Goal: Task Accomplishment & Management: Manage account settings

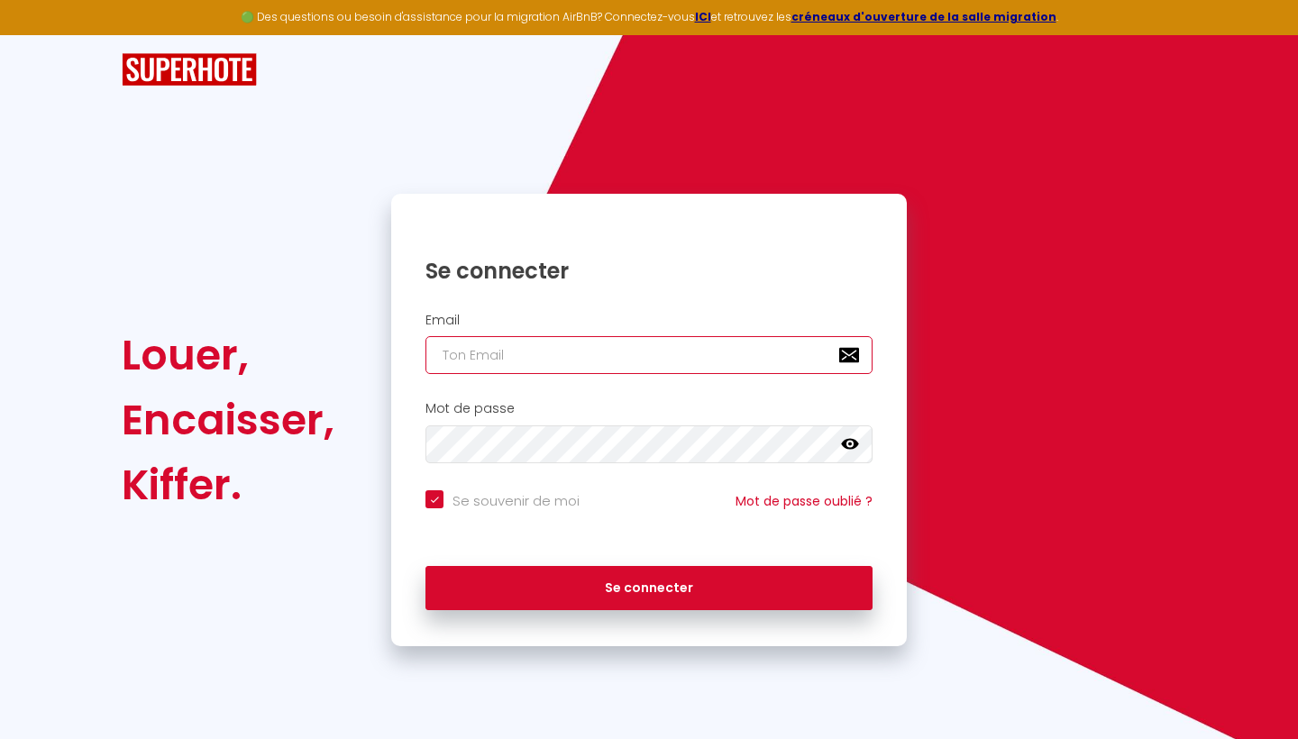
type input "t"
checkbox input "true"
type input "ta"
checkbox input "true"
click at [497, 352] on input "ta" at bounding box center [649, 355] width 447 height 38
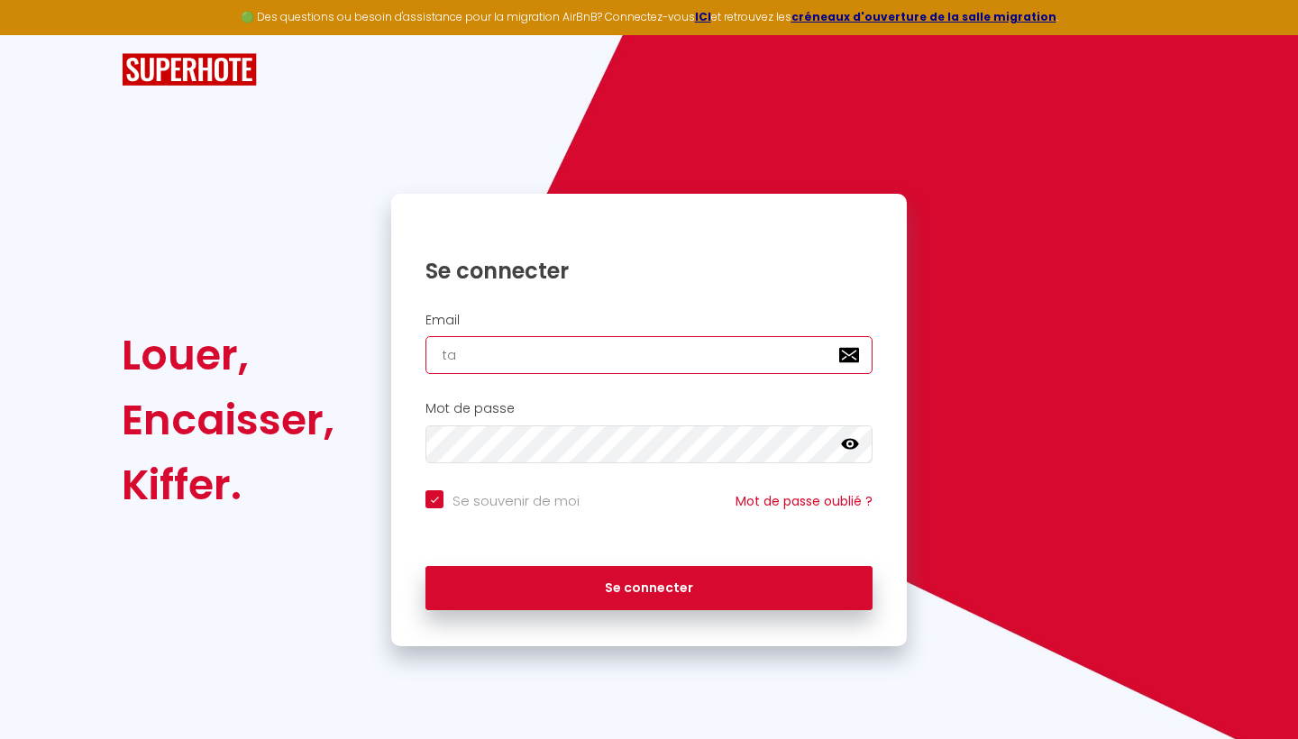
click at [497, 352] on input "ta" at bounding box center [649, 355] width 447 height 38
paste input "[EMAIL_ADDRESS][DOMAIN_NAME]"
type input "[EMAIL_ADDRESS][DOMAIN_NAME]"
checkbox input "true"
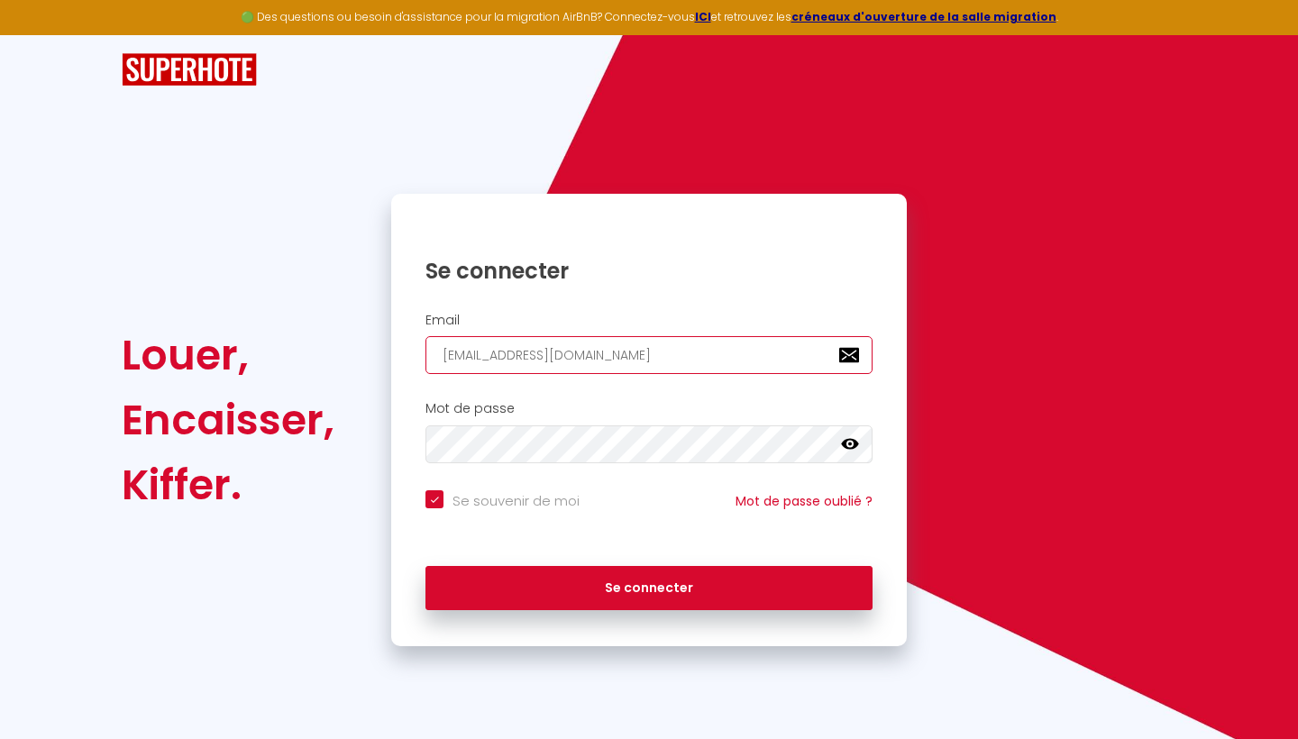
type input "[EMAIL_ADDRESS][DOMAIN_NAME]"
click at [850, 444] on icon at bounding box center [850, 444] width 18 height 11
click at [436, 499] on input "Se souvenir de moi" at bounding box center [503, 499] width 154 height 18
click at [435, 503] on input "Se souvenir de moi" at bounding box center [503, 499] width 154 height 18
checkbox input "true"
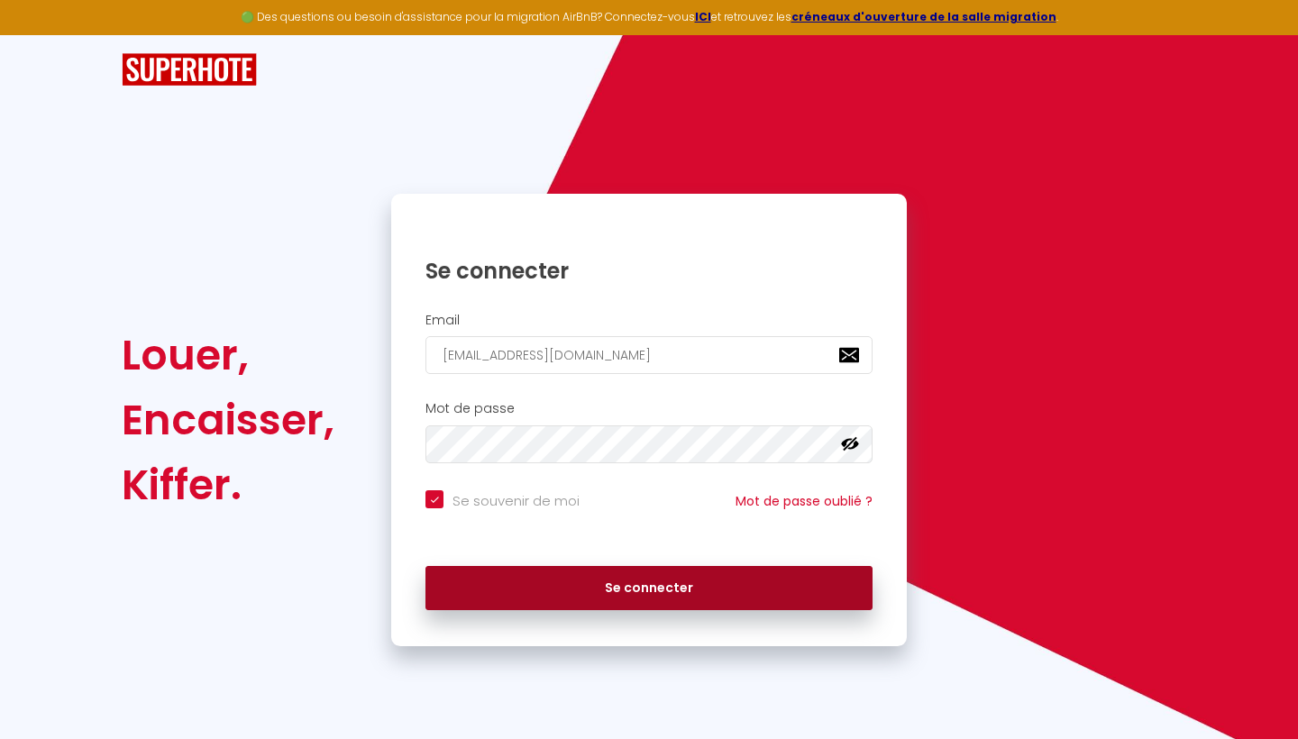
click at [653, 585] on button "Se connecter" at bounding box center [649, 588] width 447 height 45
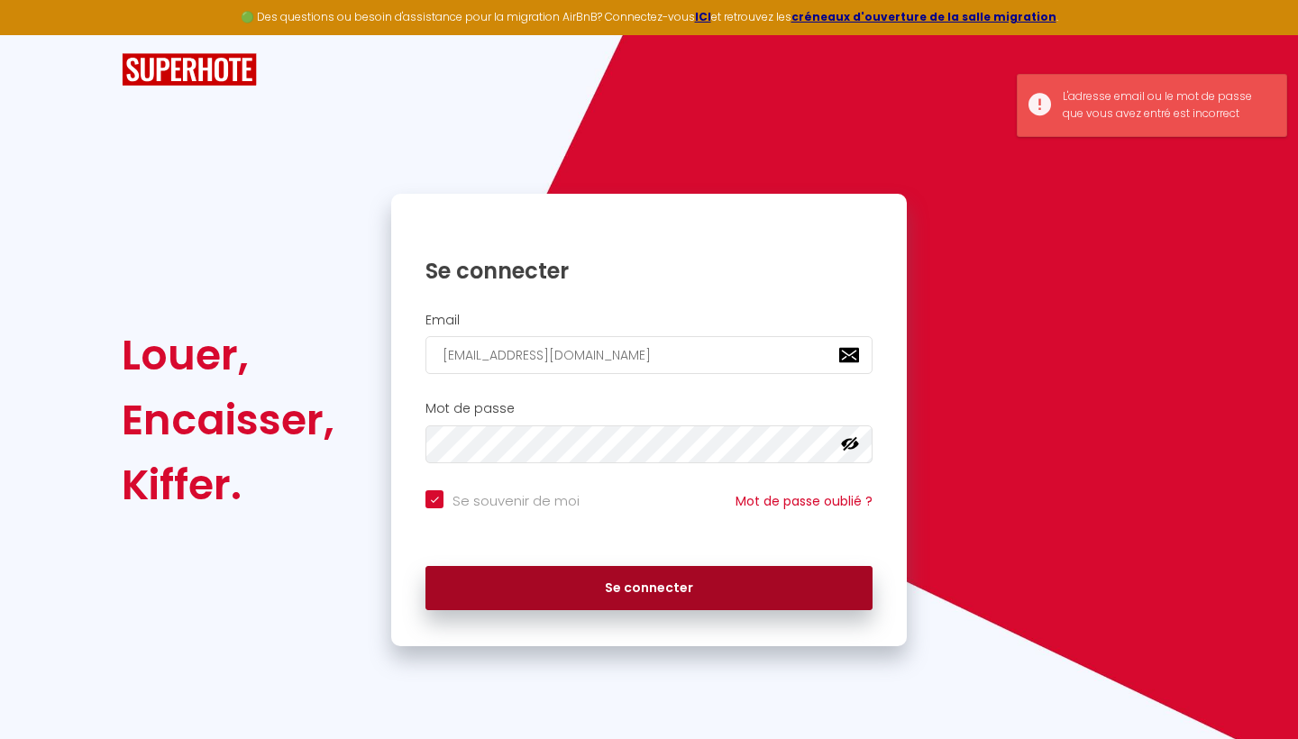
click at [653, 585] on button "Se connecter" at bounding box center [649, 588] width 447 height 45
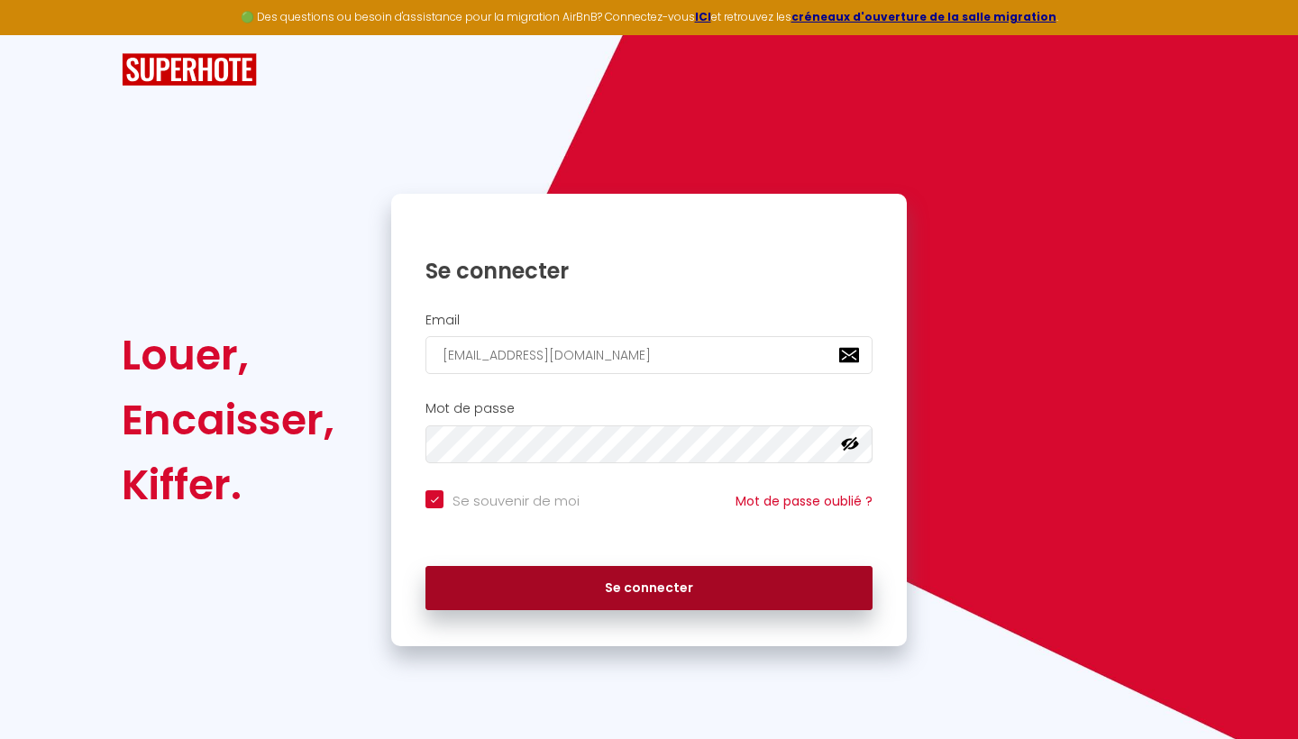
click at [629, 586] on button "Se connecter" at bounding box center [649, 588] width 447 height 45
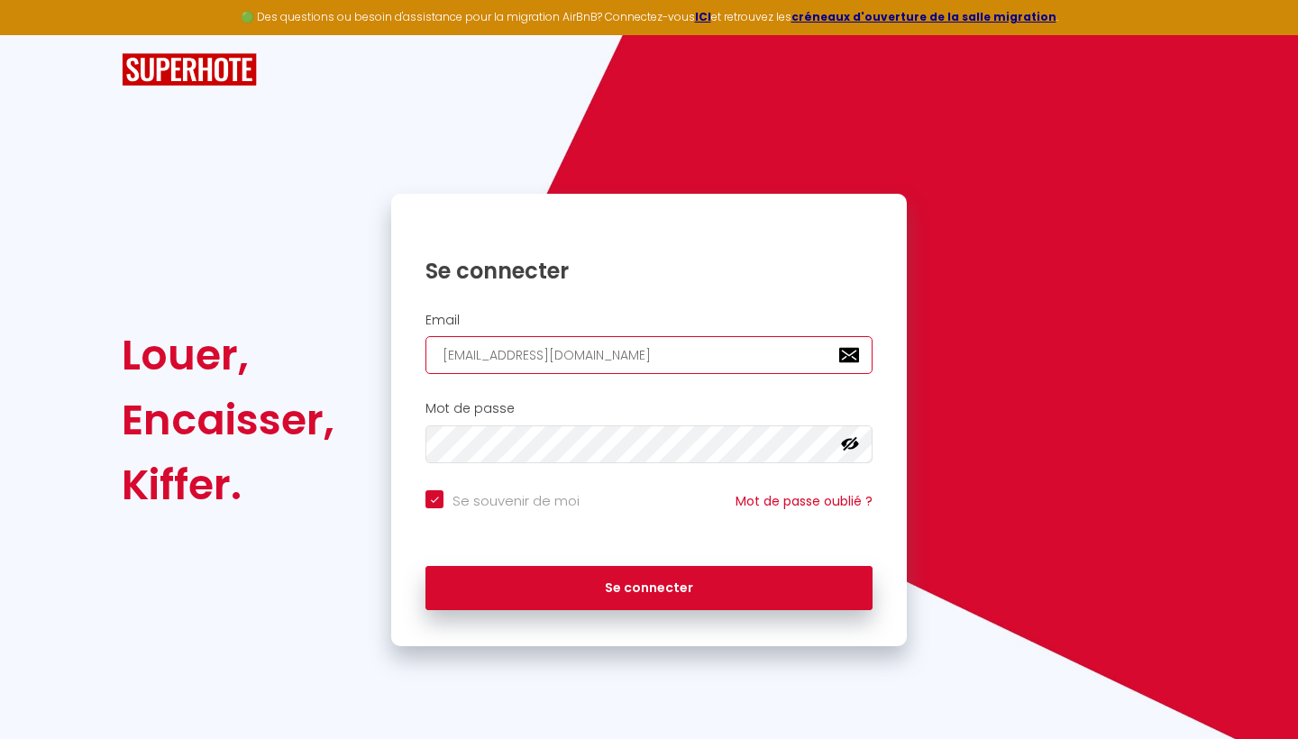
click at [643, 362] on input "[EMAIL_ADDRESS][DOMAIN_NAME]" at bounding box center [649, 355] width 447 height 38
type input "h"
